Goal: Navigation & Orientation: Find specific page/section

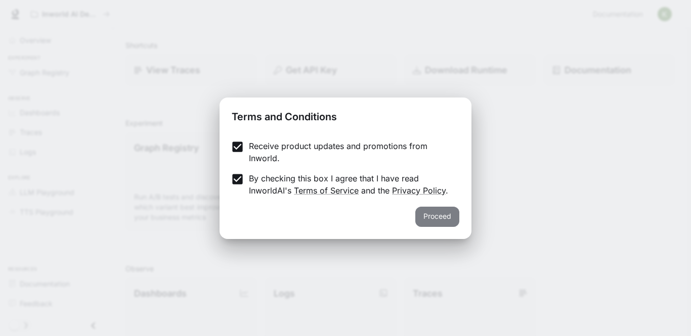
click at [422, 209] on button "Proceed" at bounding box center [437, 217] width 44 height 20
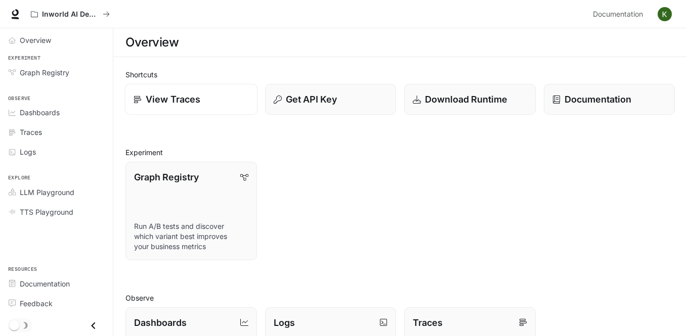
click at [175, 106] on p "View Traces" at bounding box center [173, 100] width 55 height 14
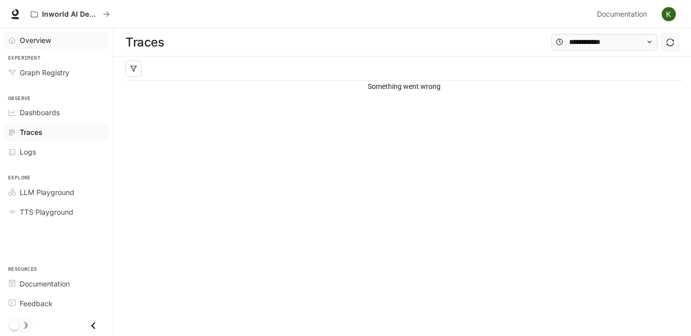
click at [39, 36] on span "Overview" at bounding box center [35, 40] width 31 height 11
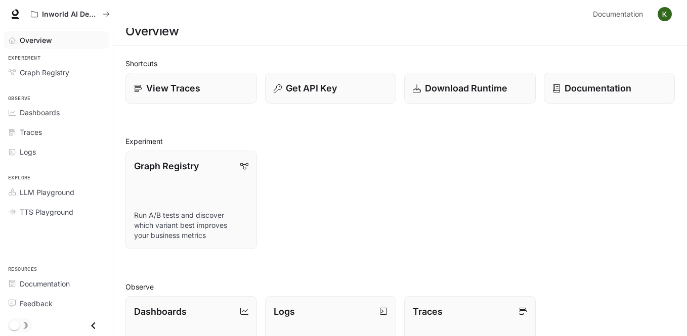
scroll to position [12, 0]
click at [50, 72] on span "Graph Registry" at bounding box center [45, 72] width 50 height 11
